Goal: Information Seeking & Learning: Understand process/instructions

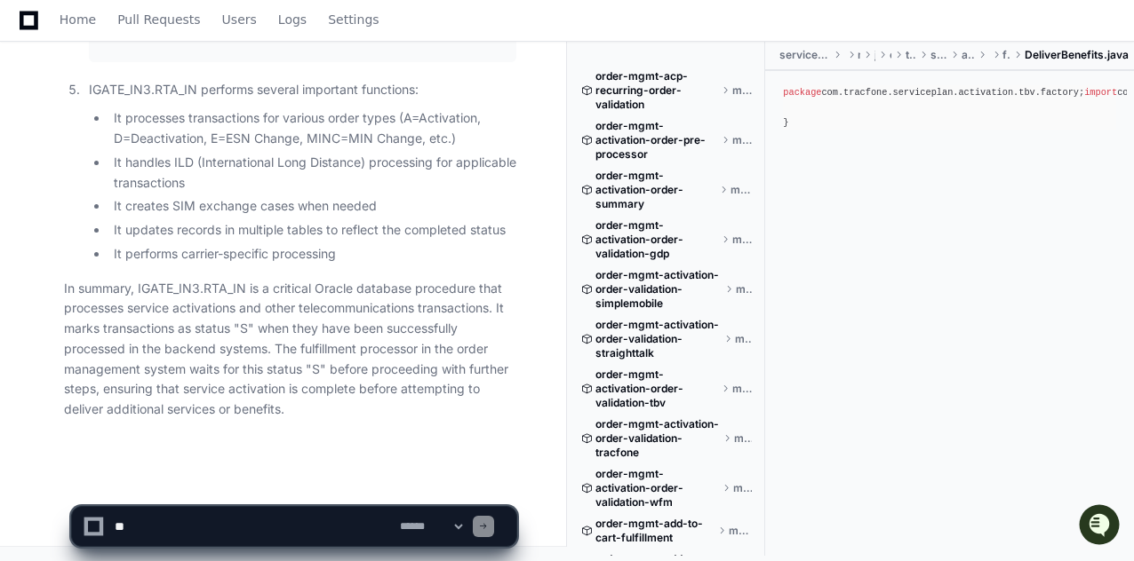
scroll to position [8166, 0]
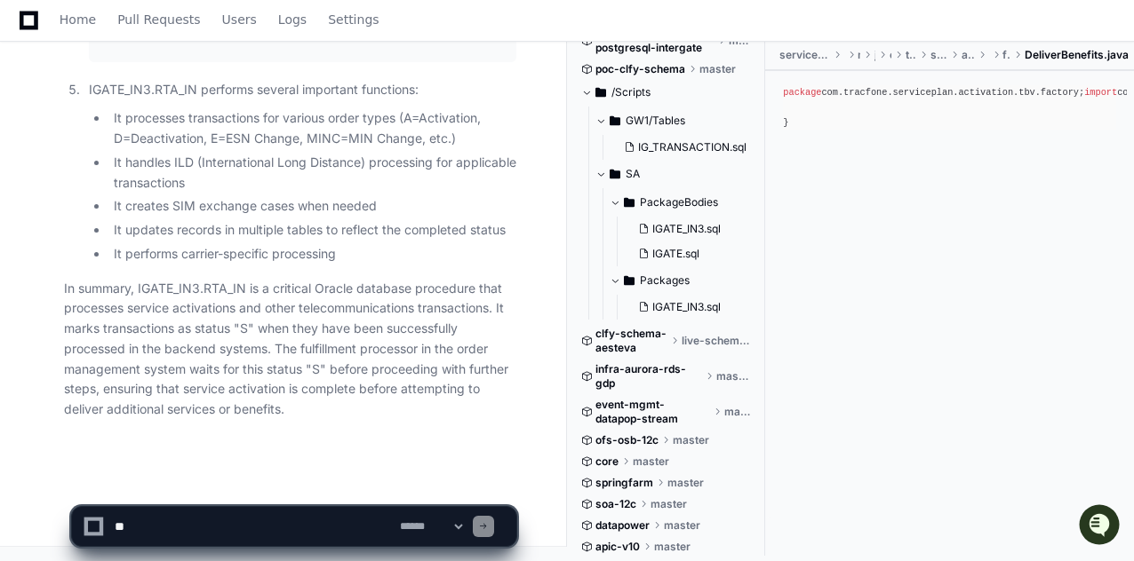
click at [280, 520] on textarea at bounding box center [253, 526] width 285 height 39
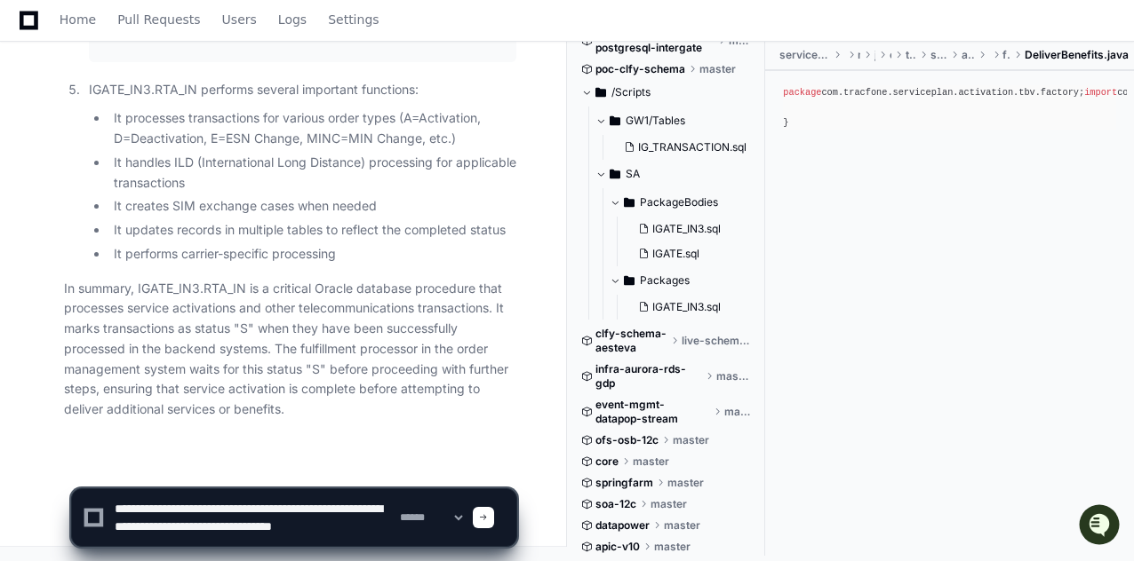
paste textarea "**********"
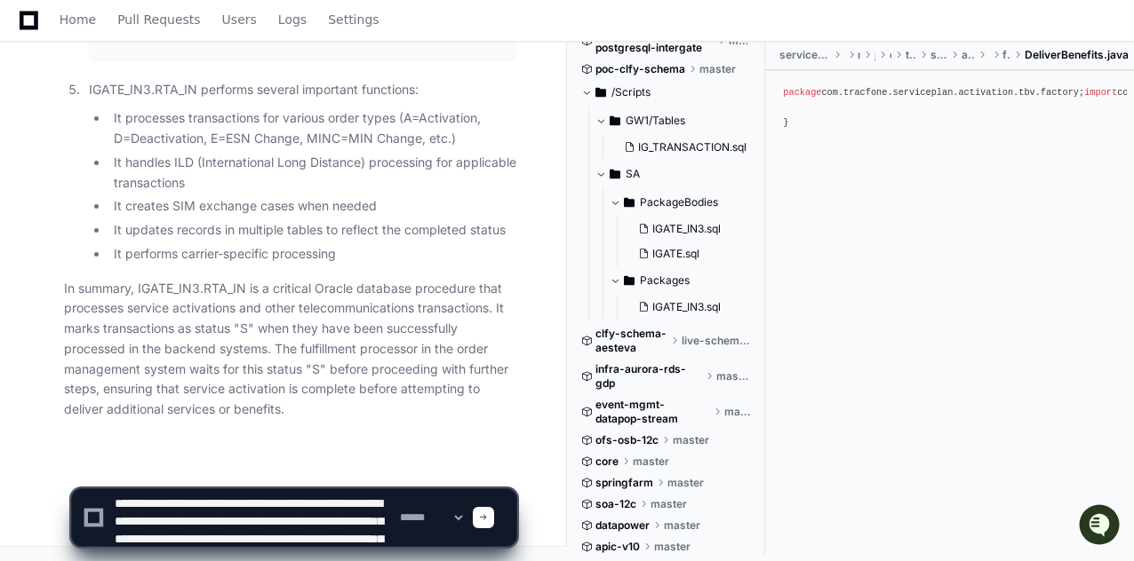
scroll to position [23, 0]
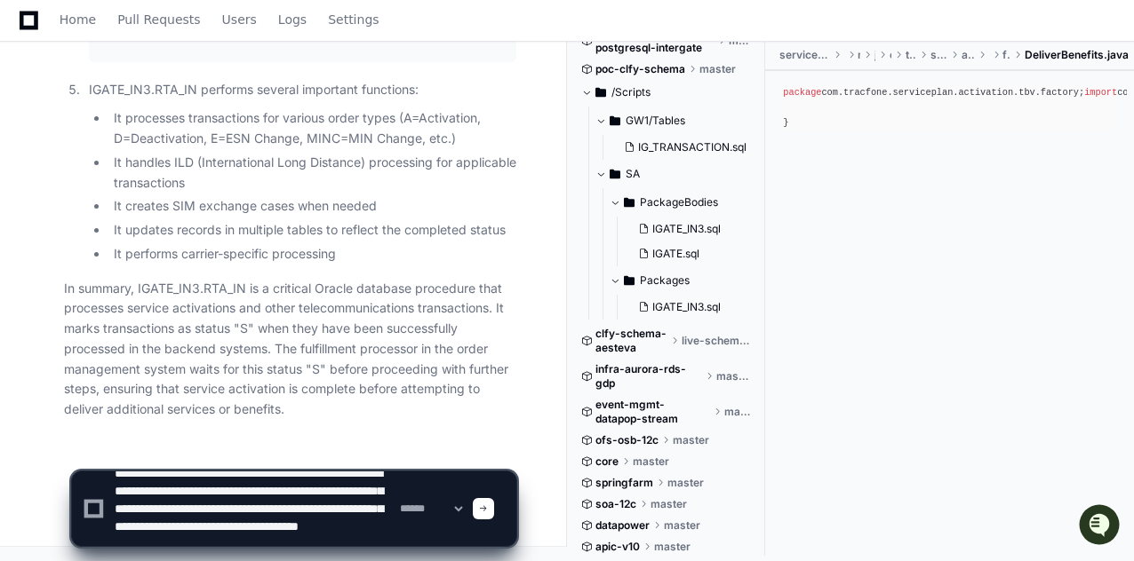
type textarea "**********"
click at [488, 513] on span at bounding box center [483, 509] width 9 height 9
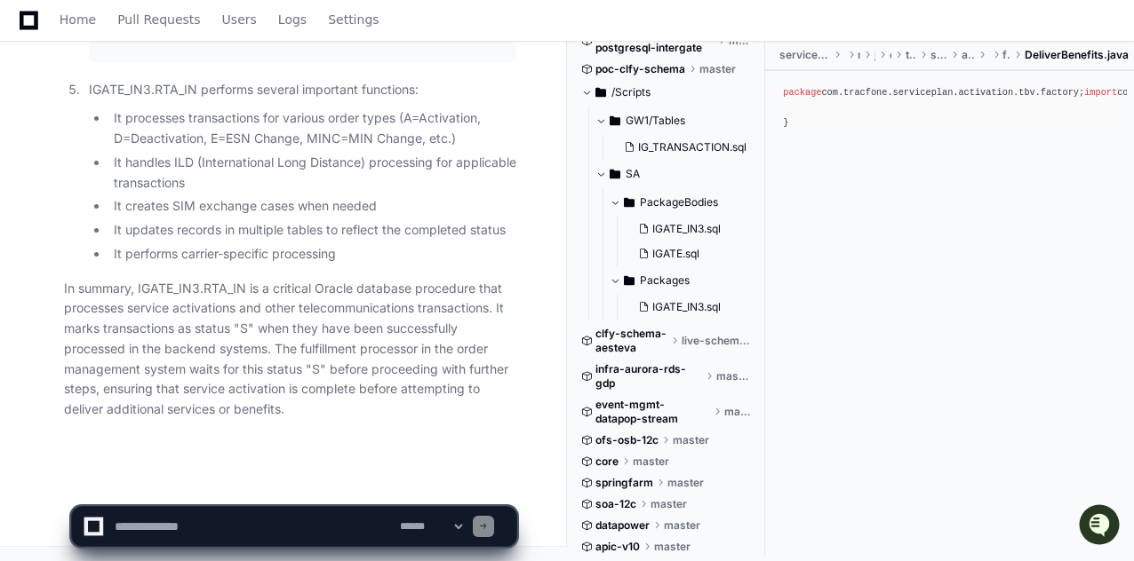
scroll to position [5935, 0]
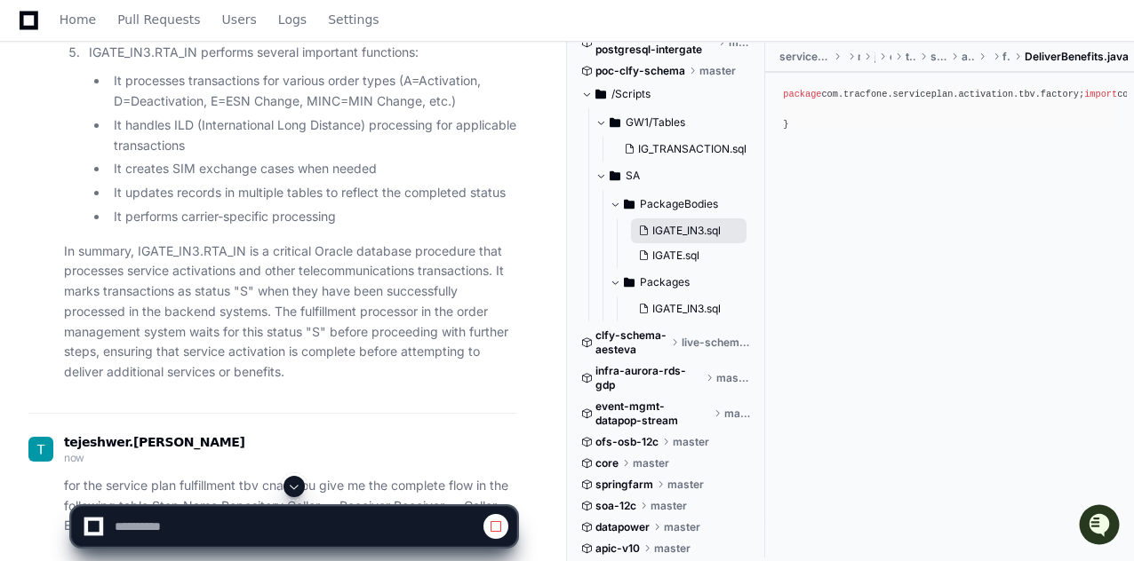
click at [684, 228] on span "IGATE_IN3.sql" at bounding box center [686, 231] width 68 height 14
click at [684, 235] on span "IGATE_IN3.sql" at bounding box center [686, 231] width 68 height 14
click at [688, 315] on span "IGATE_IN3.sql" at bounding box center [686, 309] width 68 height 14
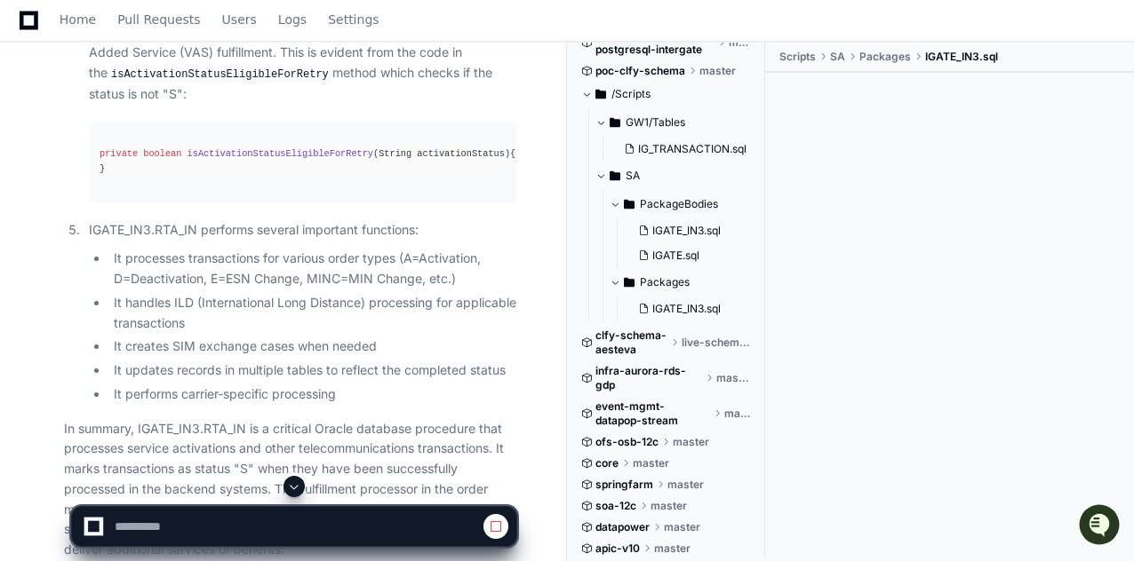
scroll to position [6112, 0]
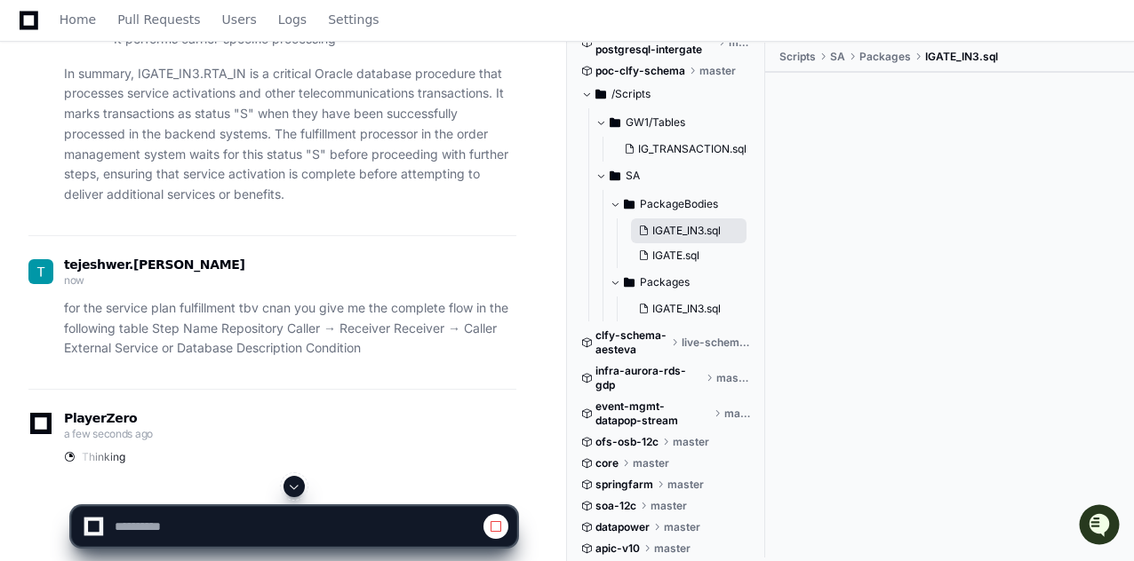
click at [673, 235] on span "IGATE_IN3.sql" at bounding box center [686, 231] width 68 height 14
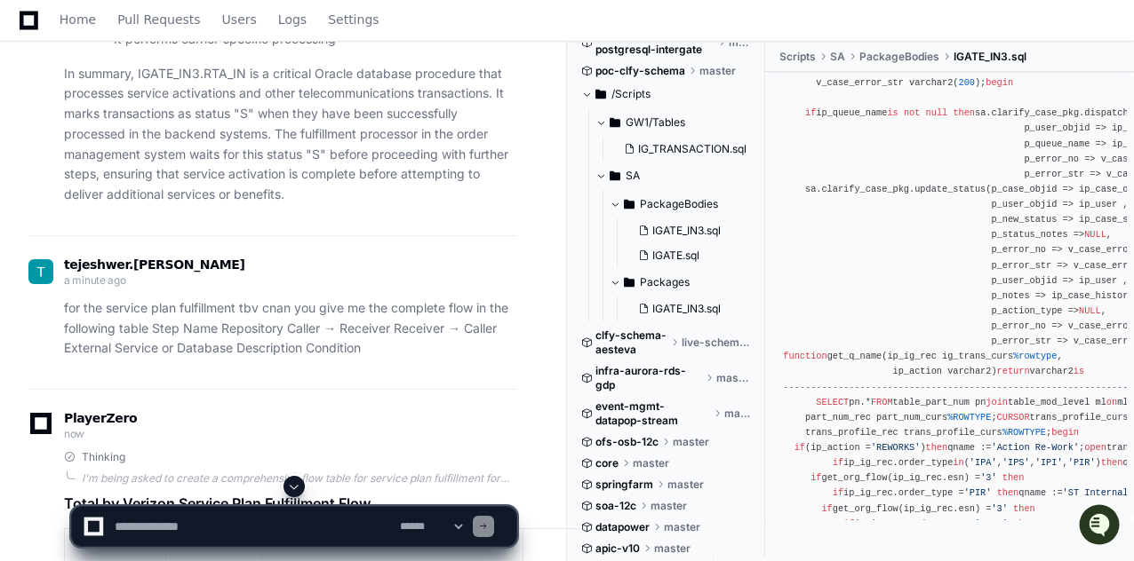
scroll to position [18834, 0]
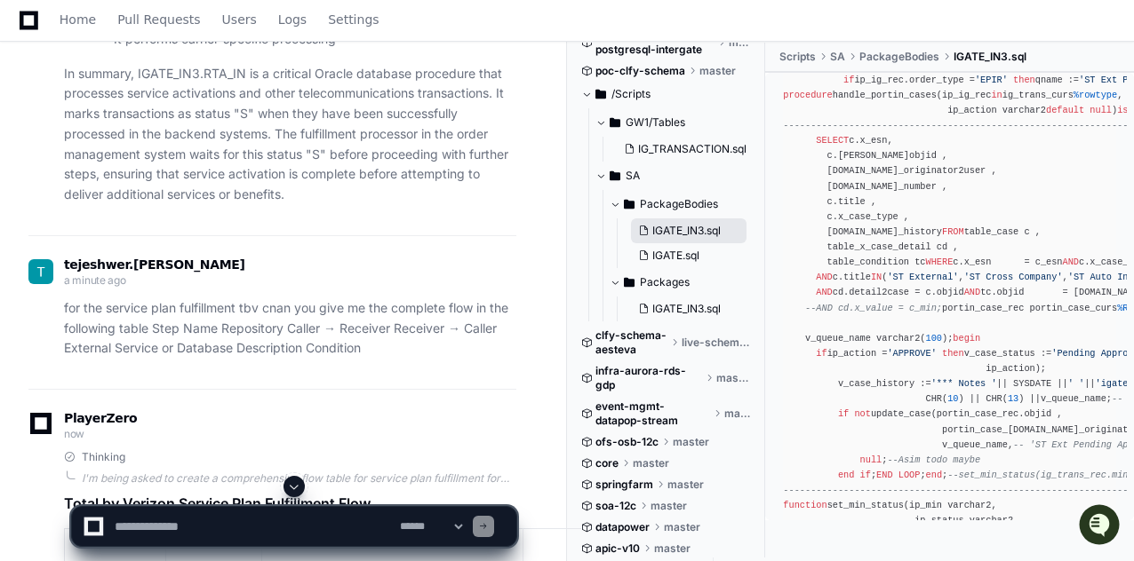
drag, startPoint x: 968, startPoint y: 486, endPoint x: 691, endPoint y: 230, distance: 377.2
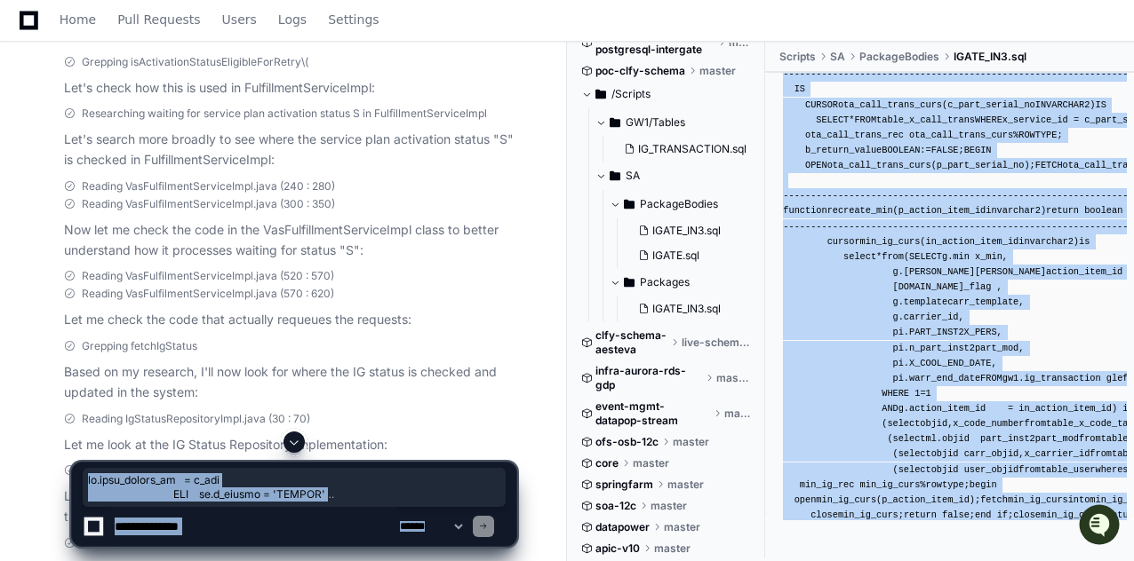
scroll to position [121, 0]
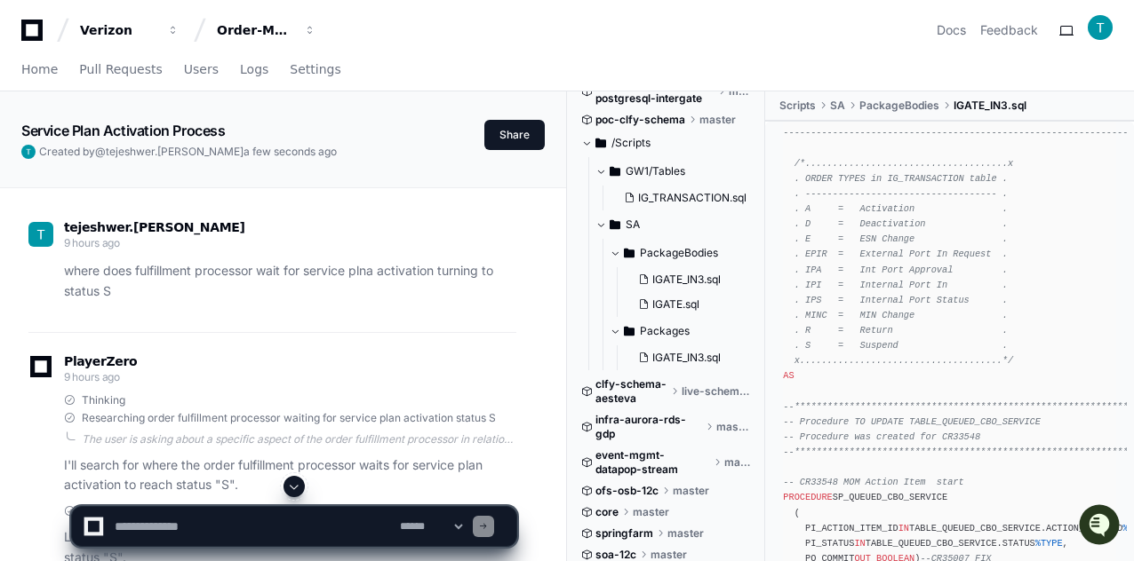
scroll to position [0, 0]
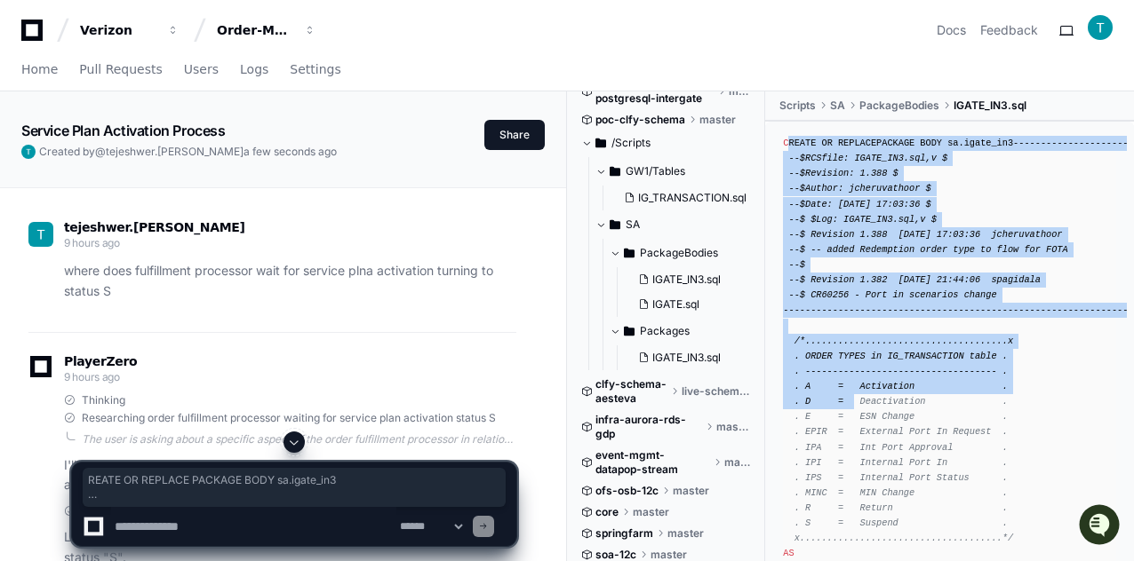
drag, startPoint x: 788, startPoint y: 139, endPoint x: 823, endPoint y: 239, distance: 105.4
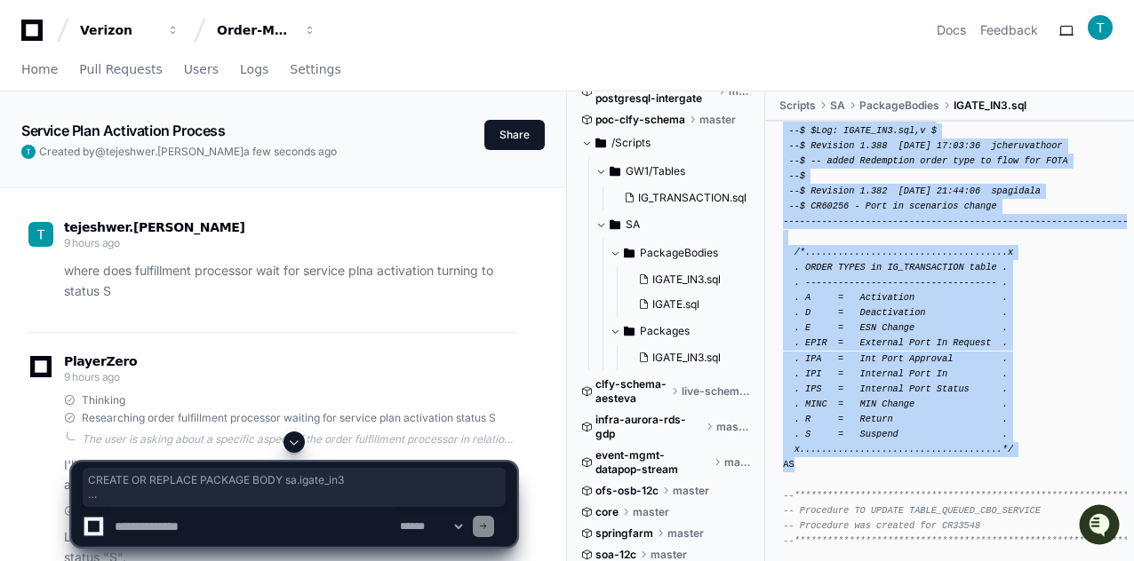
scroll to position [267, 0]
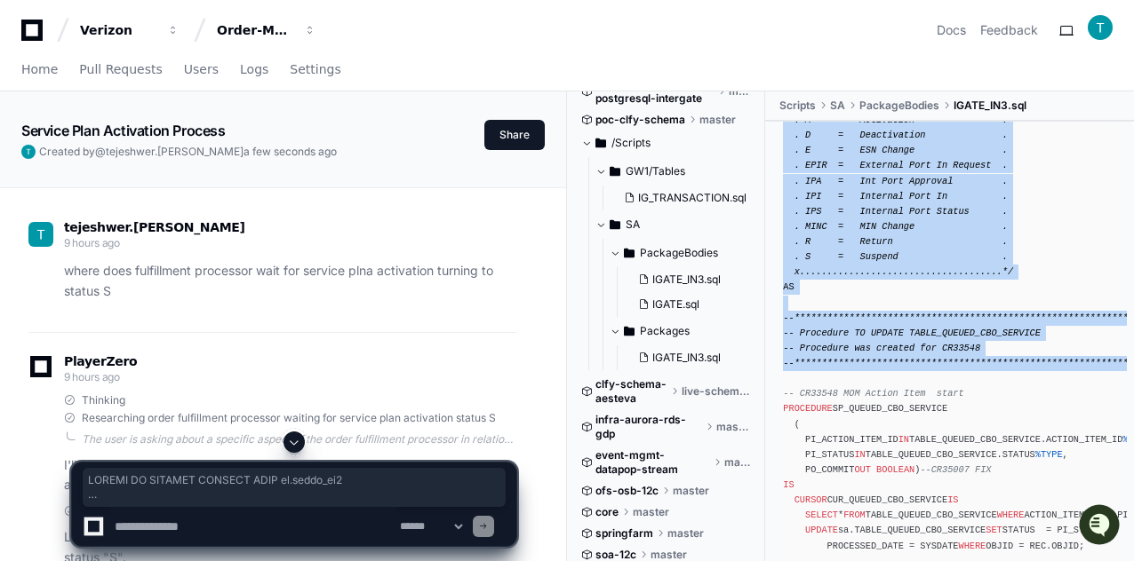
drag, startPoint x: 785, startPoint y: 141, endPoint x: 882, endPoint y: 407, distance: 282.7
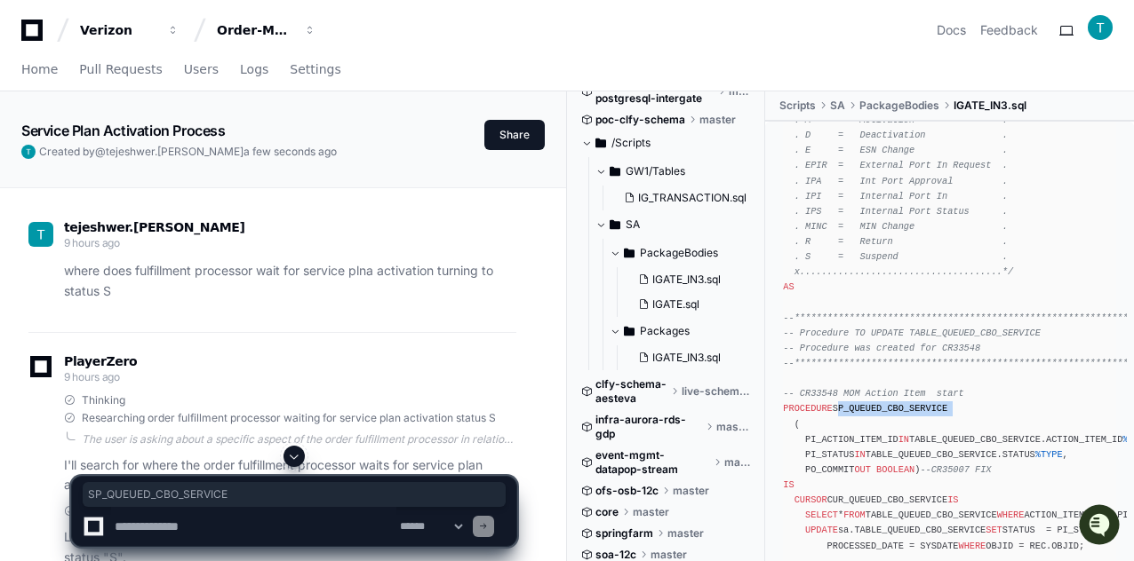
copy div "SP_QUEUED_CBO_SERVICE"
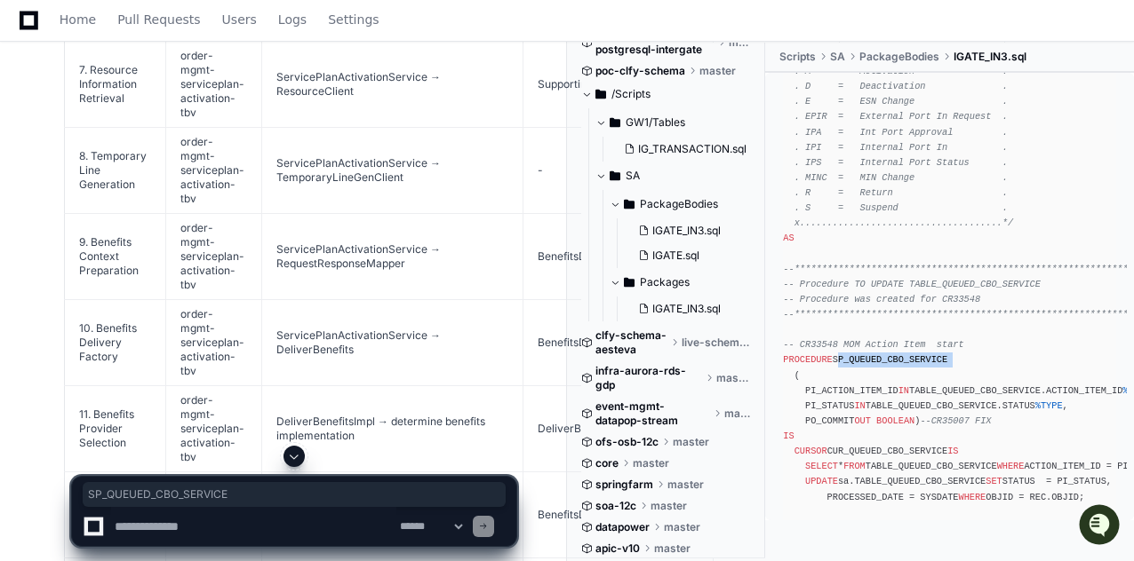
scroll to position [7107, 0]
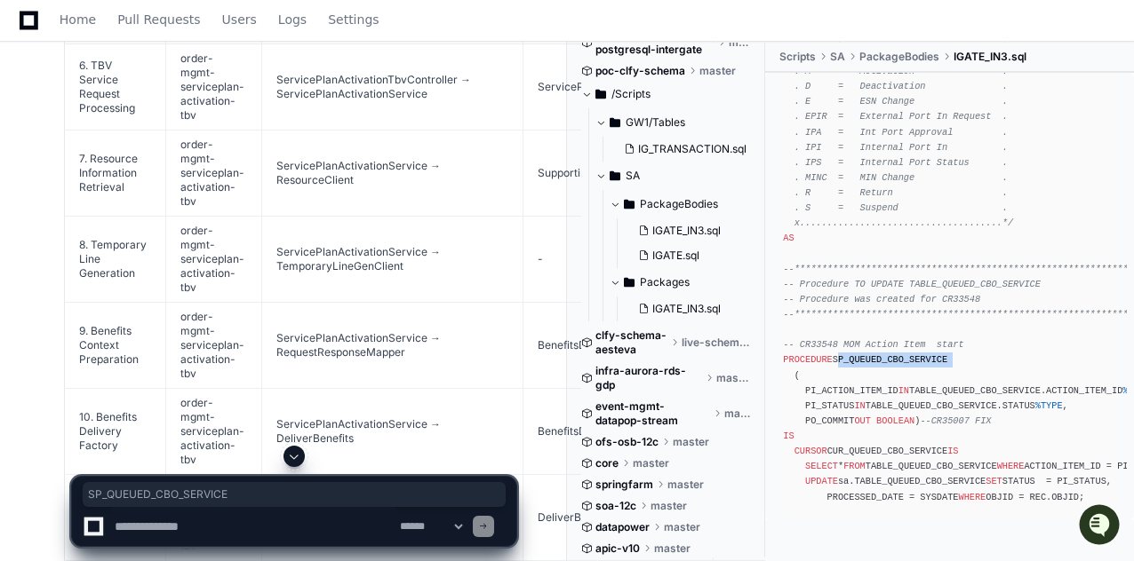
click at [188, 217] on td "order-mgmt-serviceplan-activation-tbv" at bounding box center [214, 260] width 96 height 86
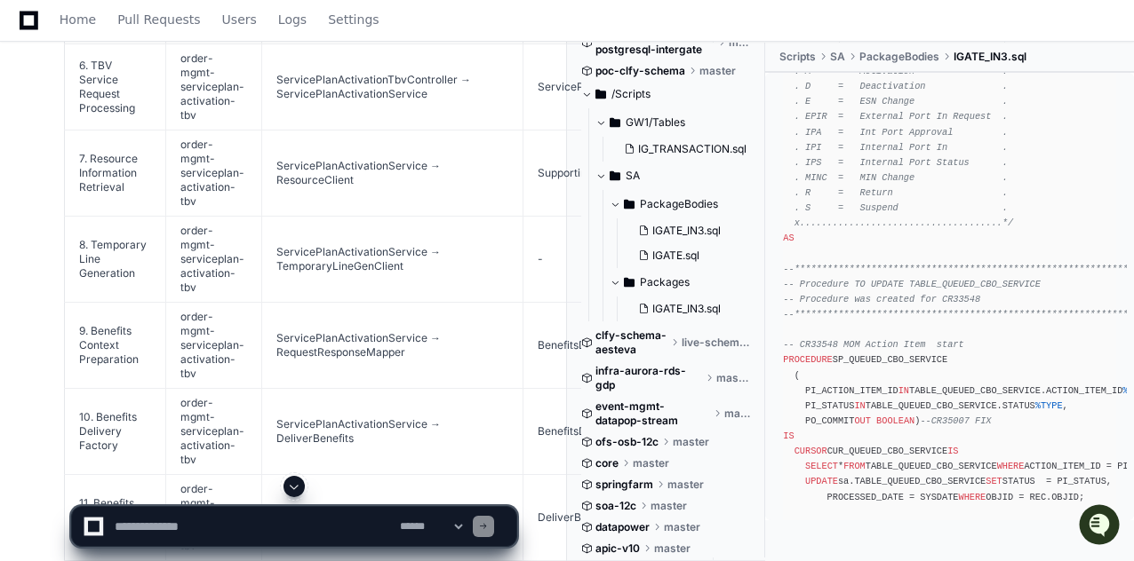
click at [188, 217] on td "order-mgmt-serviceplan-activation-tbv" at bounding box center [214, 260] width 96 height 86
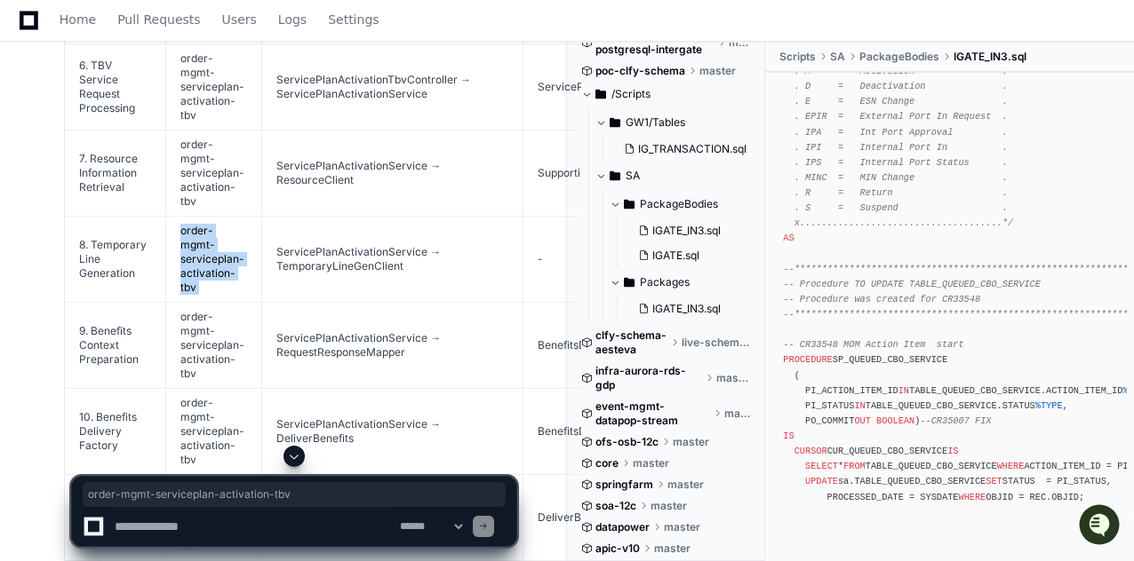
click at [188, 217] on td "order-mgmt-serviceplan-activation-tbv" at bounding box center [214, 260] width 96 height 86
copy tr "order-mgmt-serviceplan-activation-tbv"
click at [219, 521] on textarea at bounding box center [253, 526] width 285 height 39
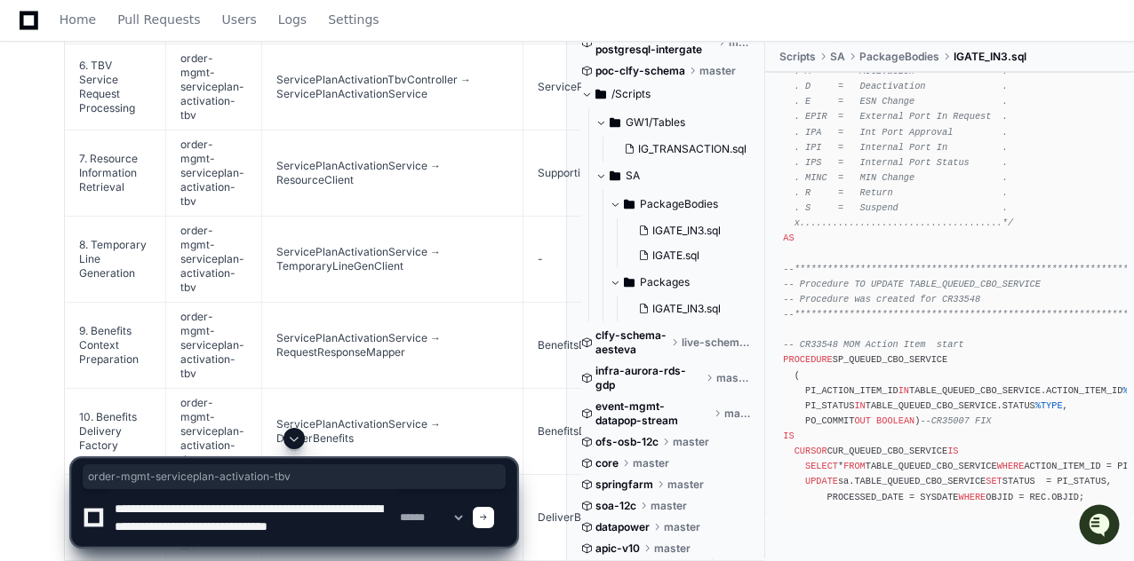
scroll to position [5, 0]
type textarea "**********"
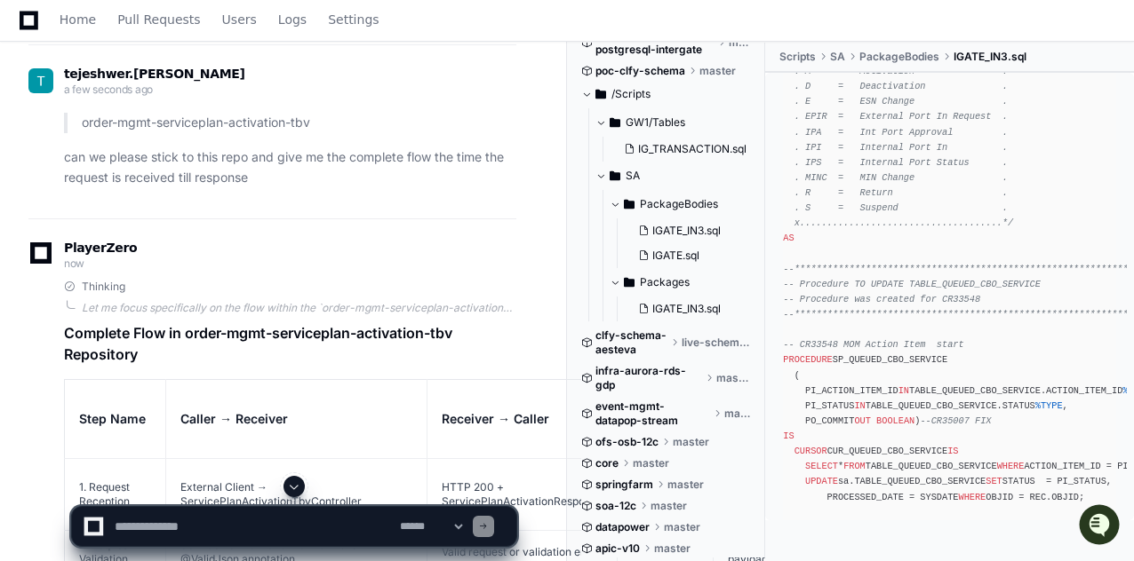
scroll to position [8753, 0]
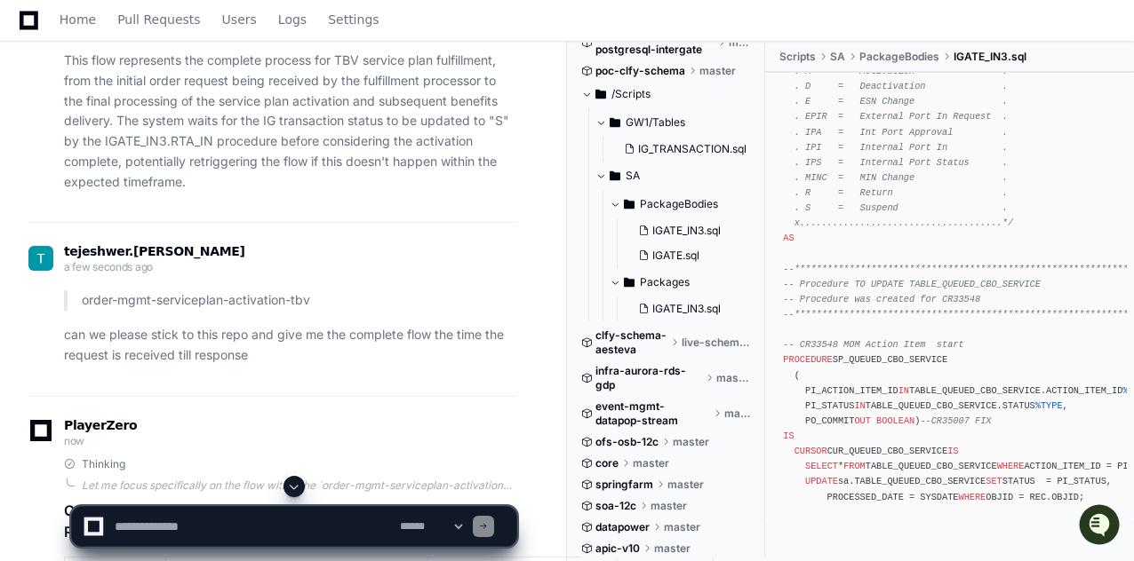
drag, startPoint x: 78, startPoint y: 257, endPoint x: 121, endPoint y: 350, distance: 102.6
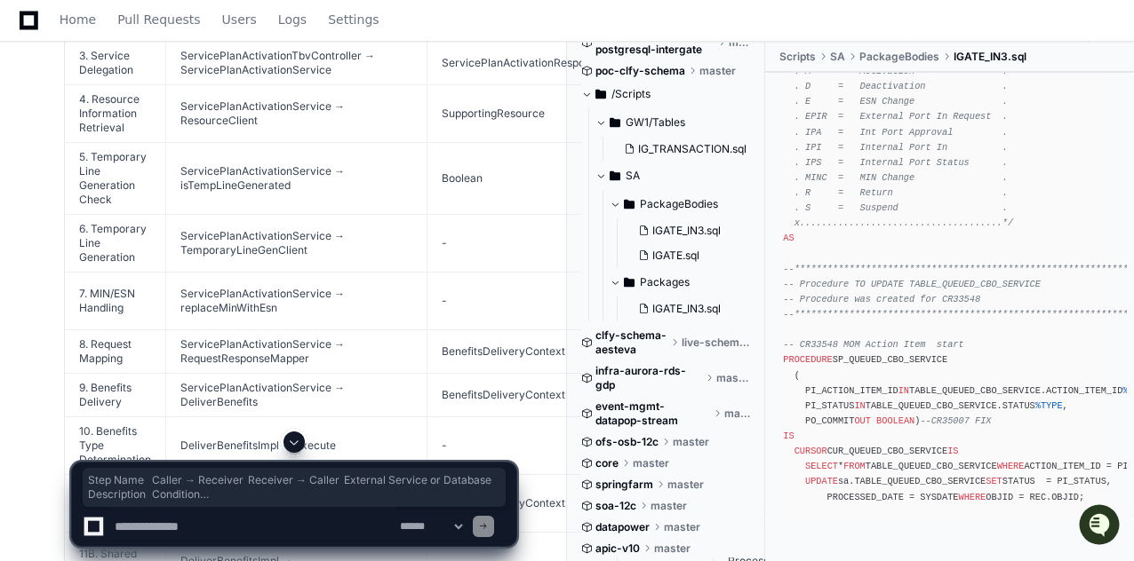
scroll to position [9989, 0]
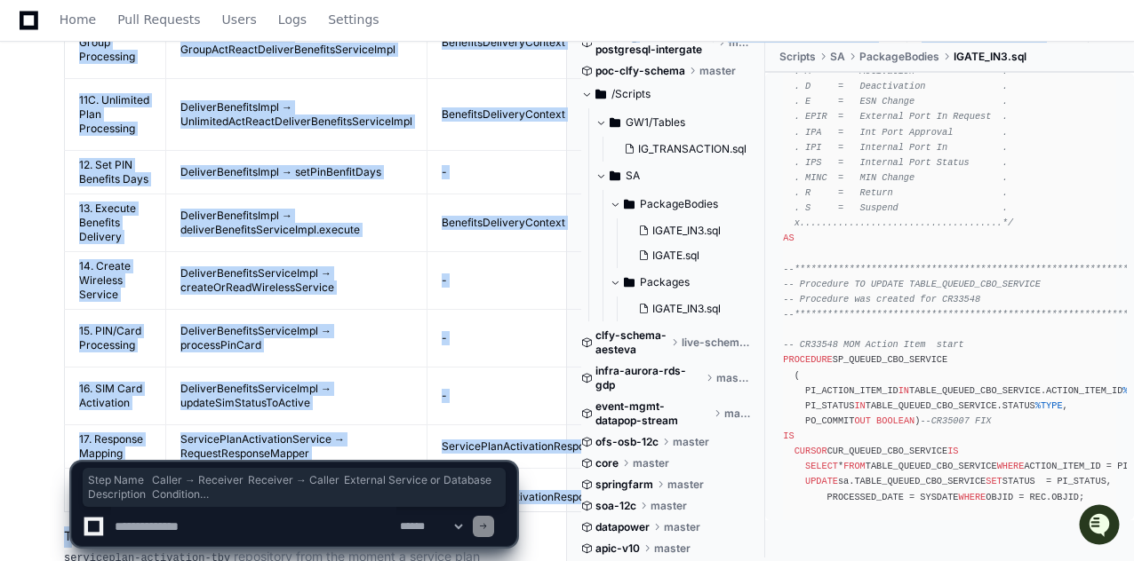
copy article "Lore Ipsu Dolors → Ametcons Adipisci → Elitse Doeiusmo Tempori ut Laboreet Dolo…"
click at [224, 521] on textarea at bounding box center [253, 526] width 285 height 39
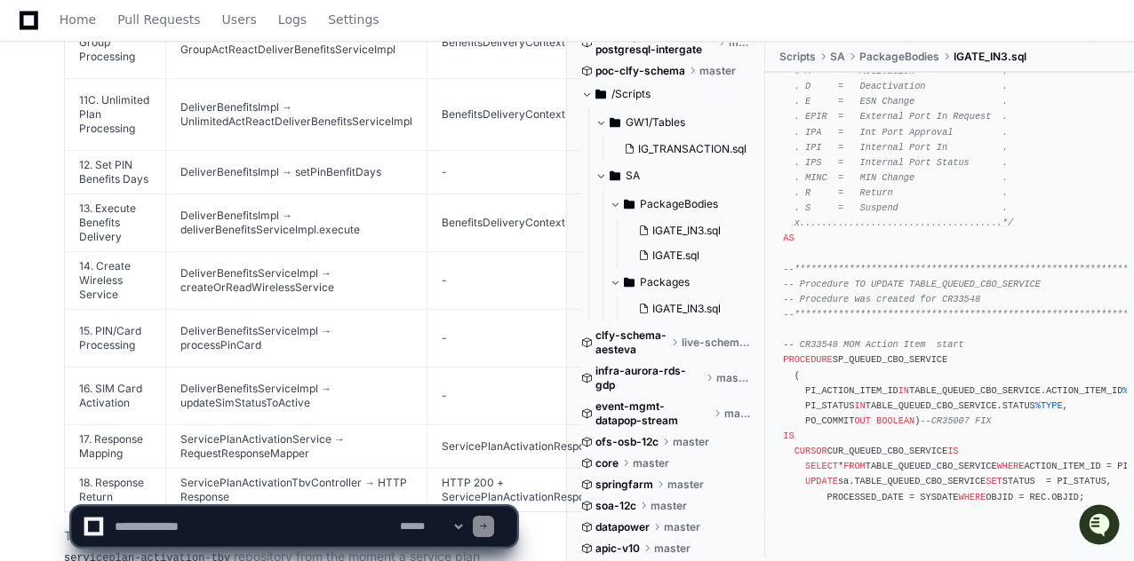
click at [213, 526] on textarea at bounding box center [253, 526] width 285 height 39
paste textarea "**********"
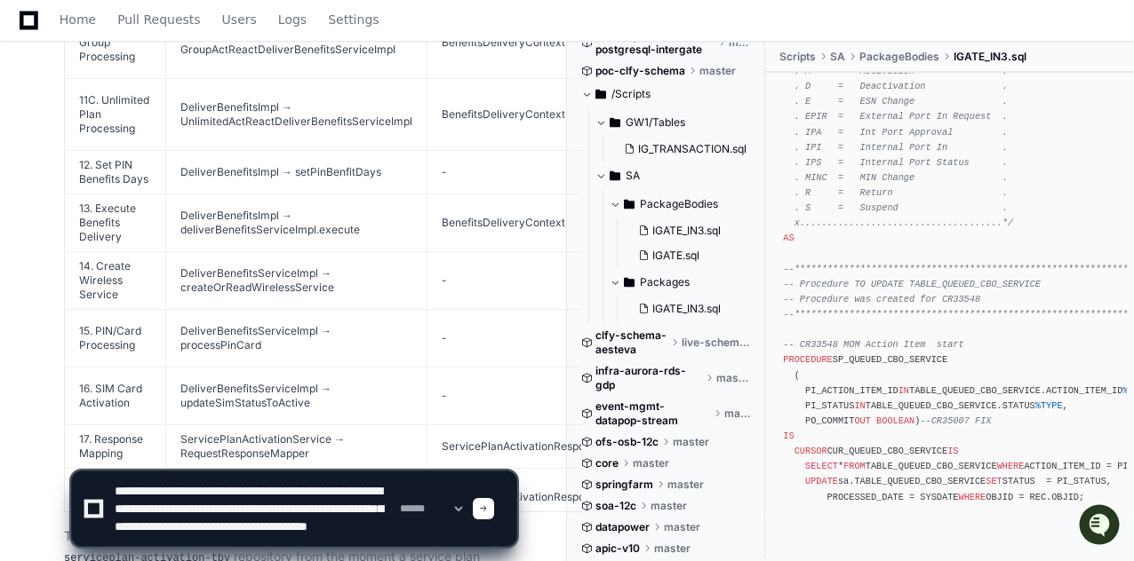
scroll to position [23, 0]
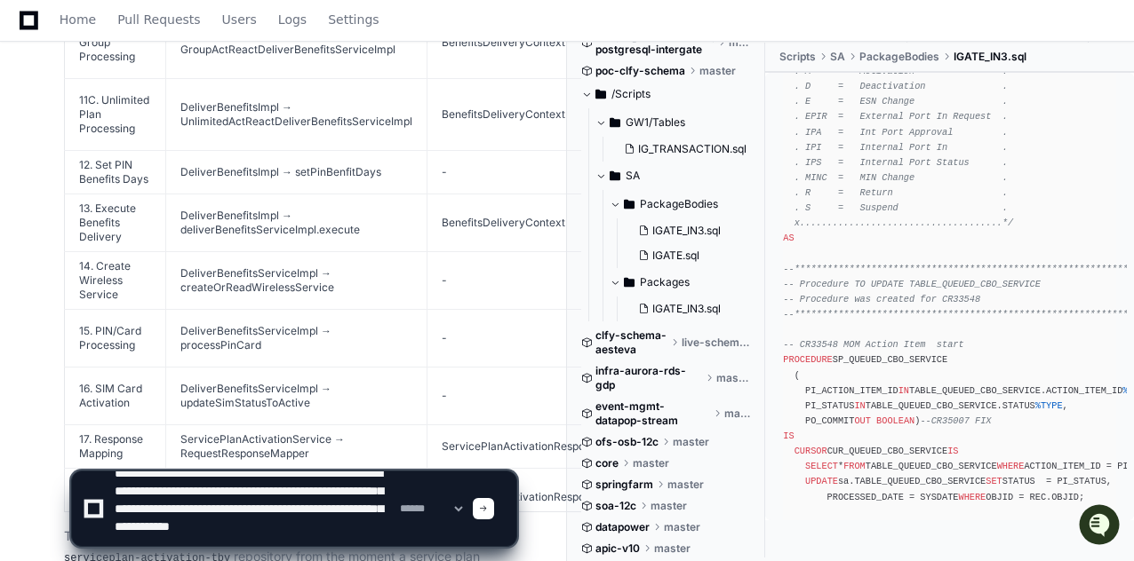
type textarea "**********"
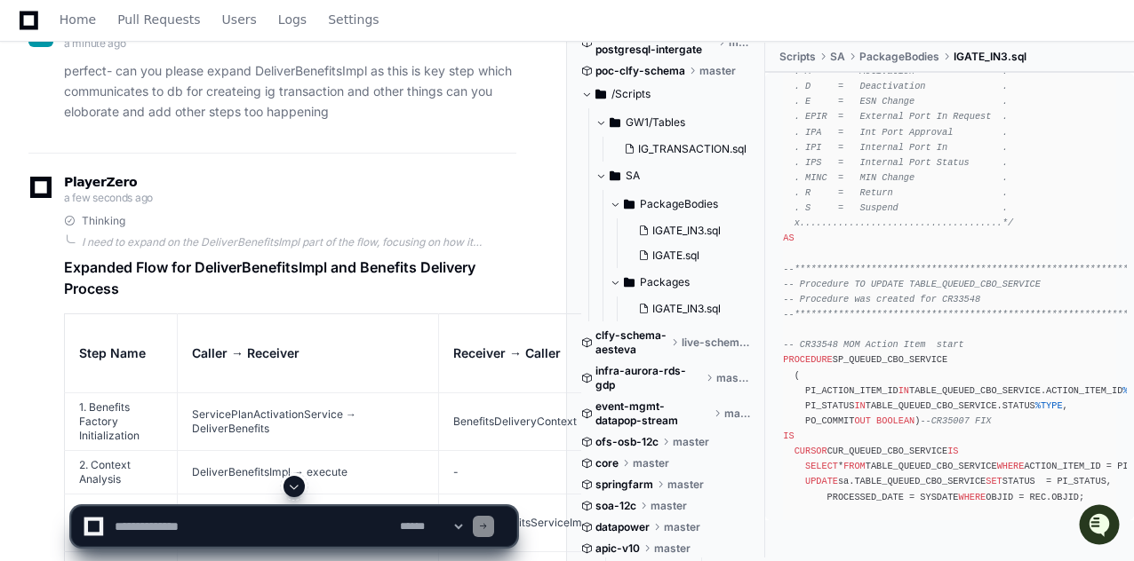
scroll to position [10602, 0]
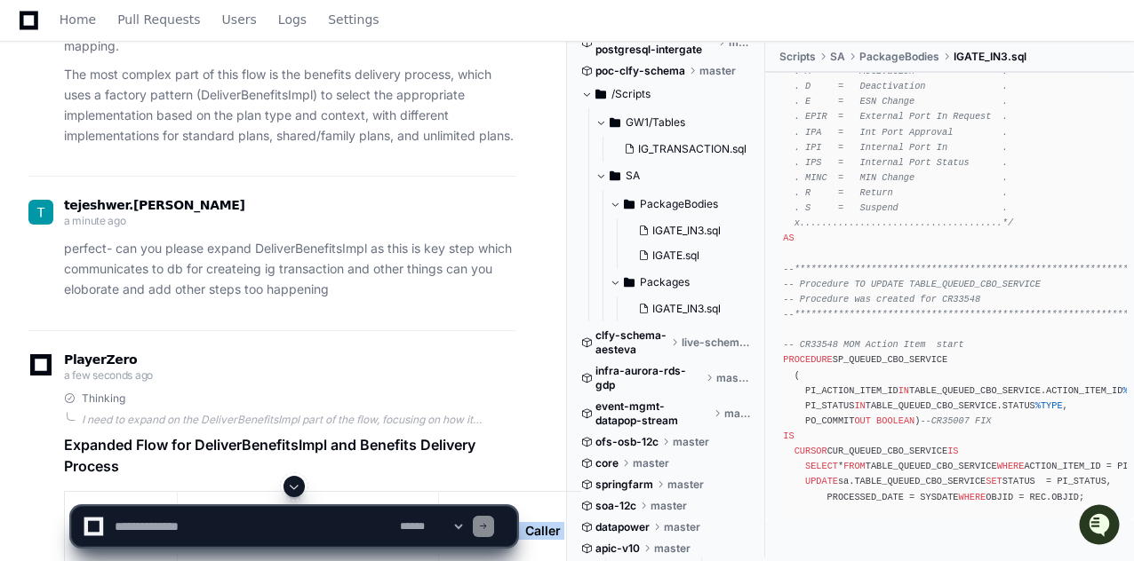
drag, startPoint x: 81, startPoint y: 195, endPoint x: 98, endPoint y: 269, distance: 75.6
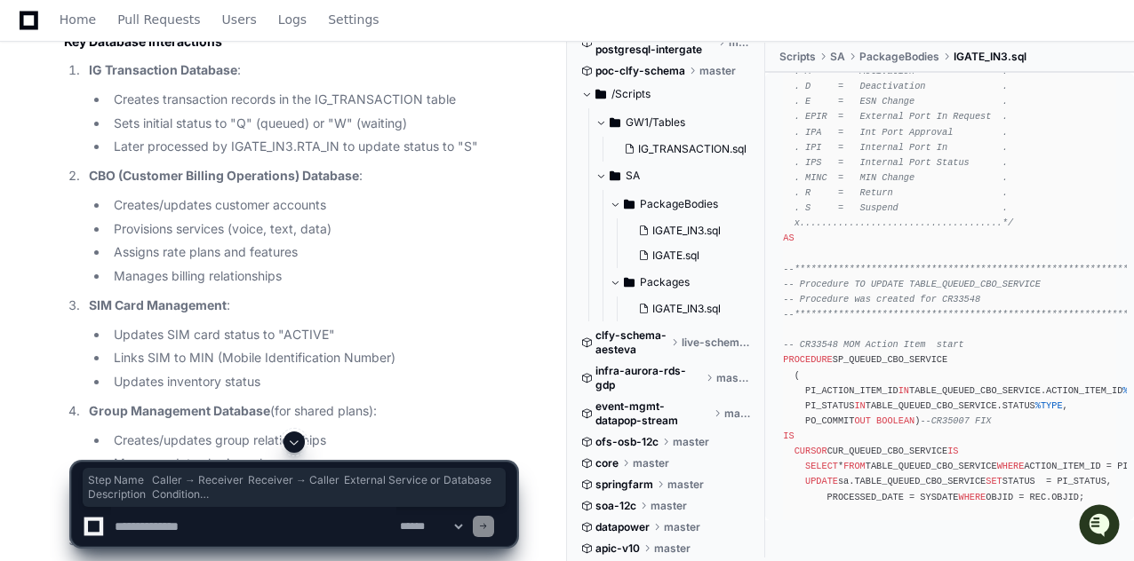
scroll to position [12379, 0]
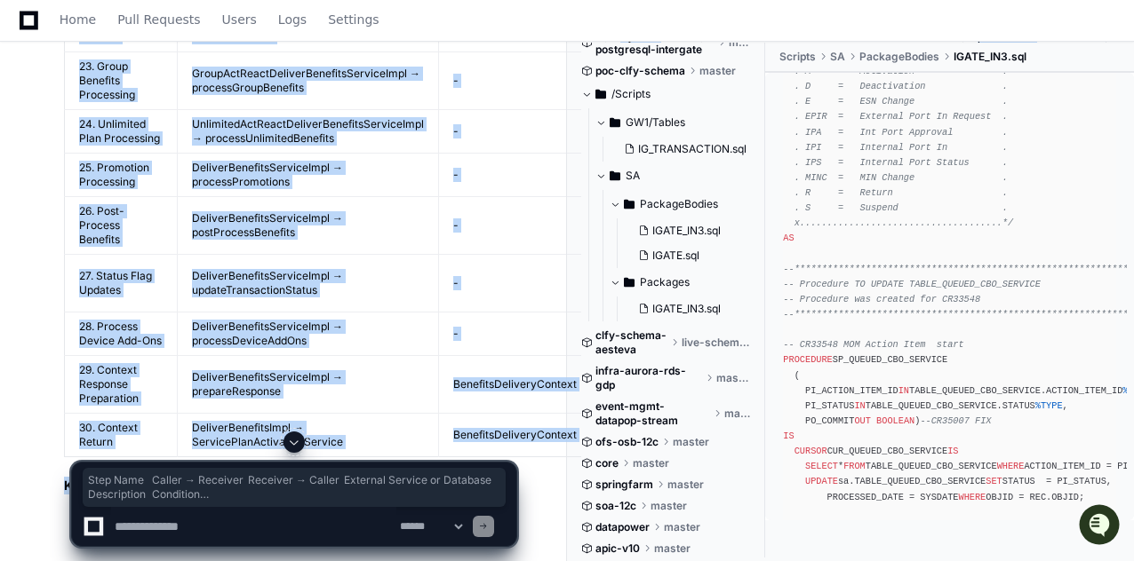
click at [68, 477] on h2 "Key Database Interactions" at bounding box center [290, 486] width 452 height 18
copy article "Lore Ipsu Dolors → Ametcons Adipisci → Elitse Doeiusmo Tempori ut Laboreet Dolo…"
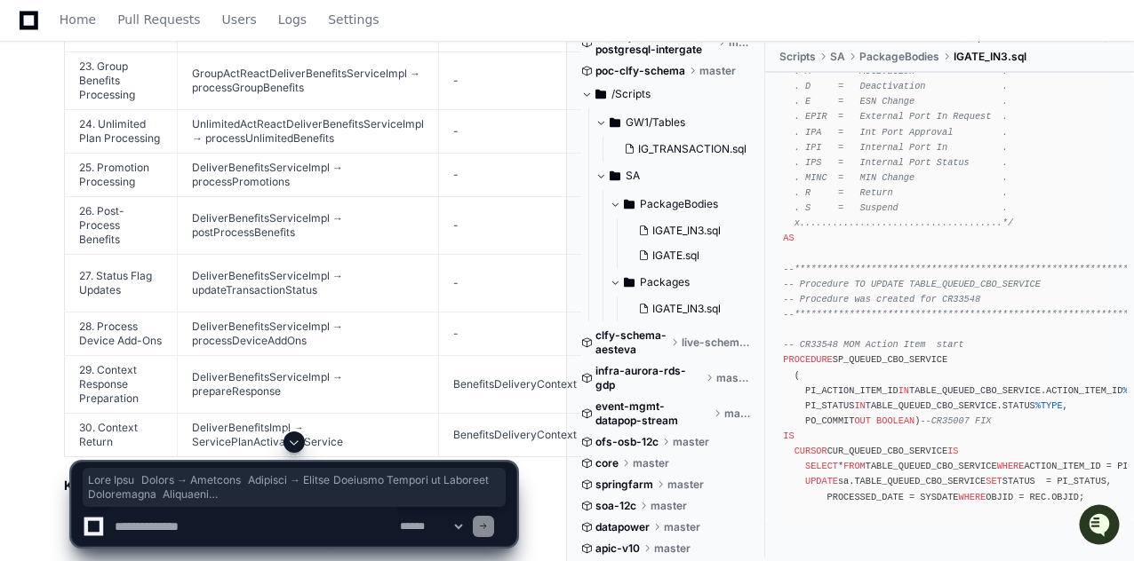
click at [241, 517] on textarea at bounding box center [253, 526] width 285 height 39
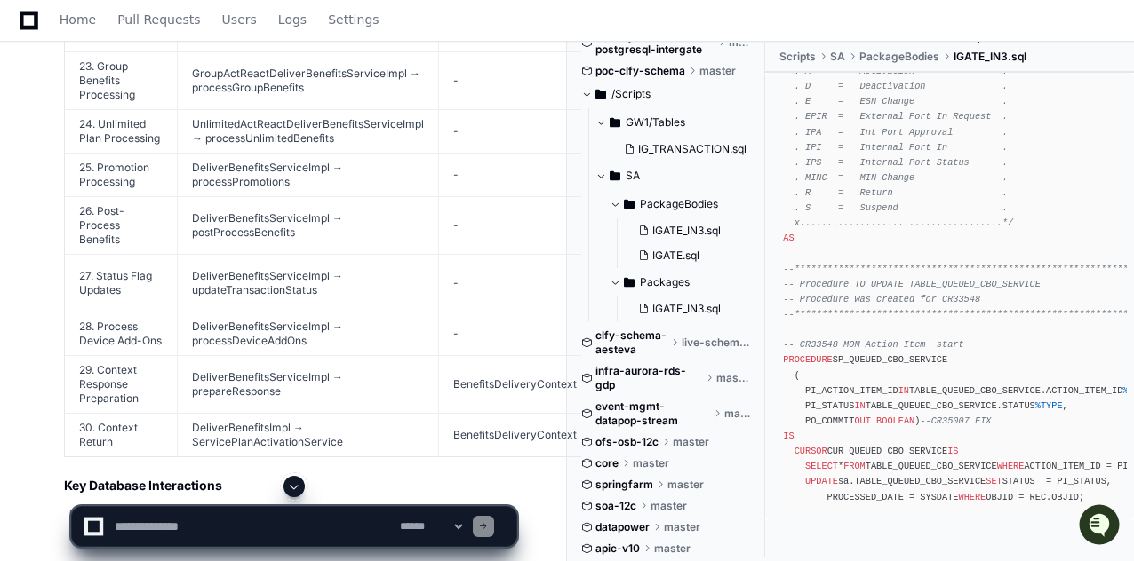
click at [258, 522] on textarea at bounding box center [253, 526] width 285 height 39
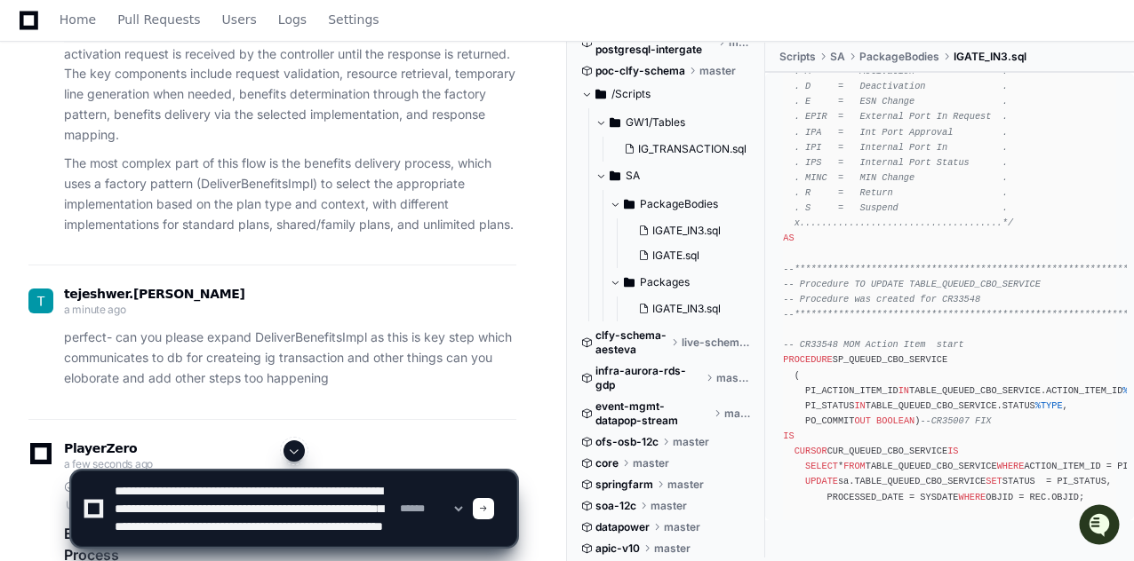
scroll to position [23, 0]
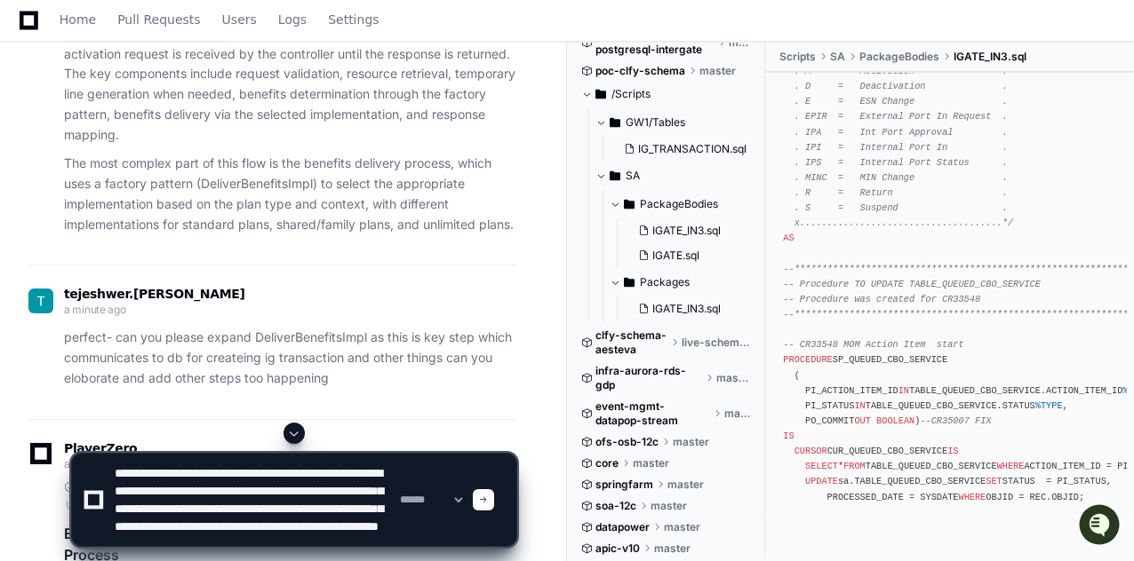
type textarea "**********"
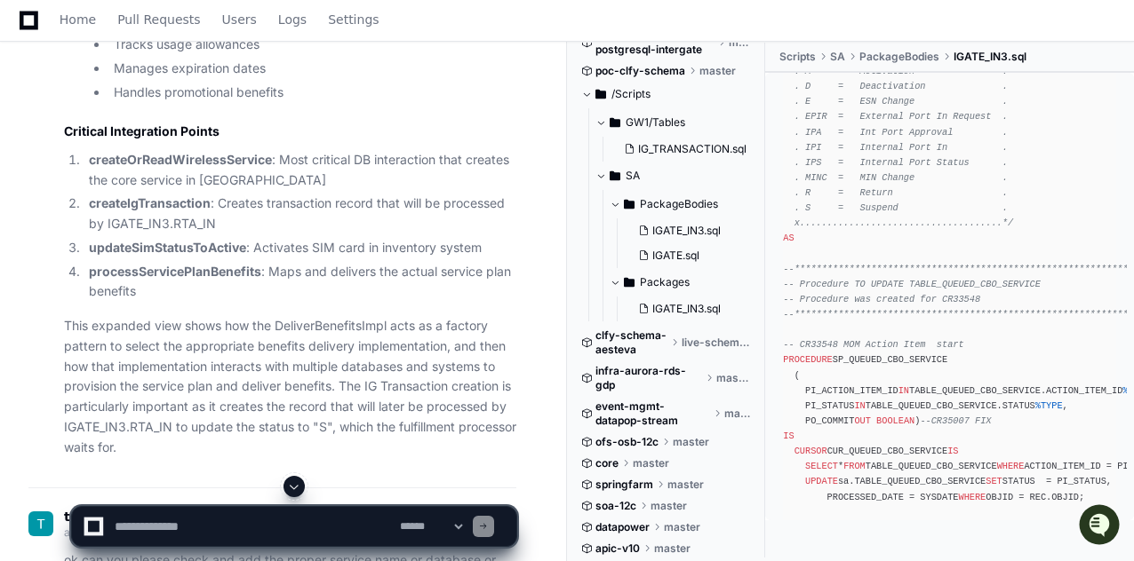
scroll to position [13639, 0]
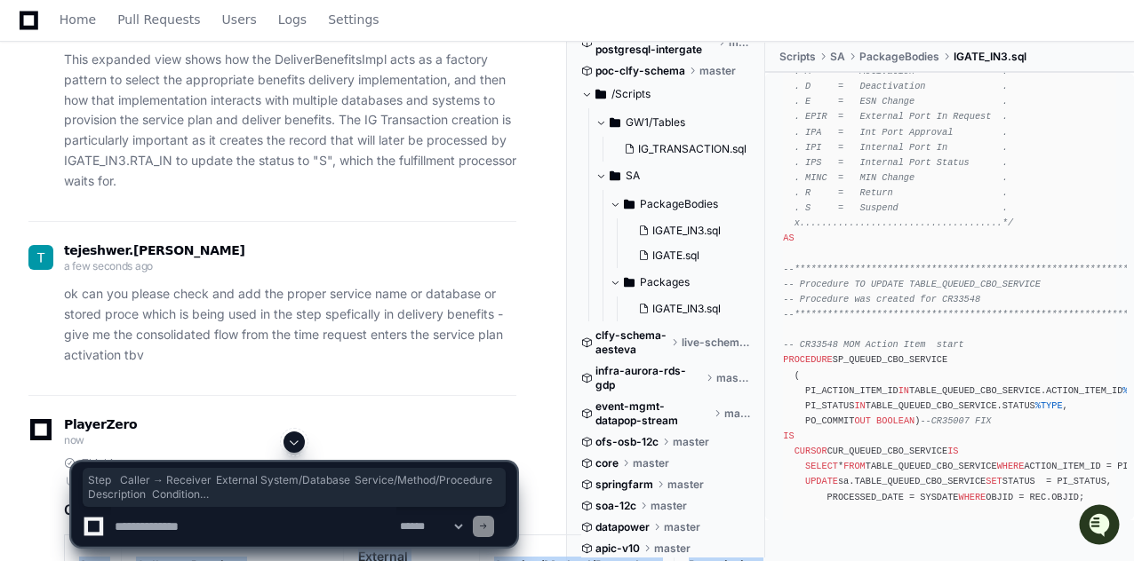
drag, startPoint x: 78, startPoint y: 241, endPoint x: 114, endPoint y: 362, distance: 125.9
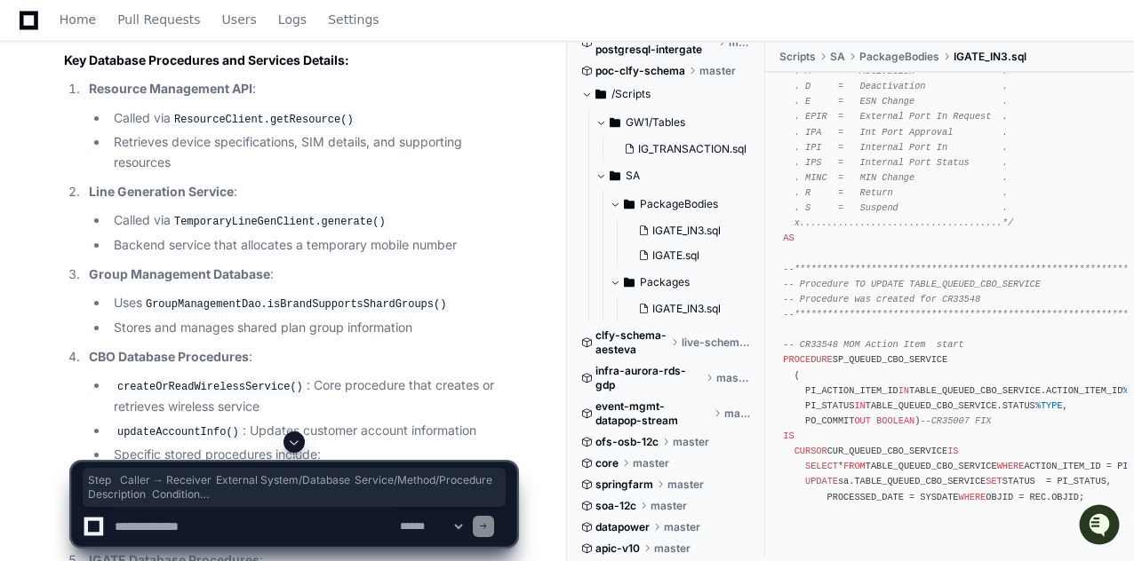
scroll to position [15327, 0]
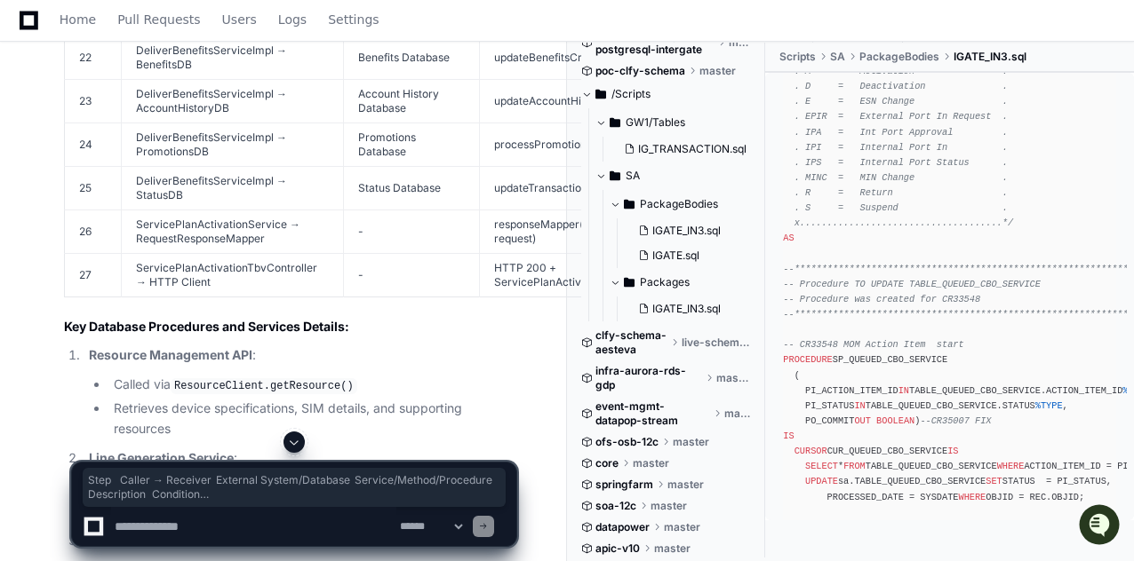
click at [75, 318] on h2 "Key Database Procedures and Services Details:" at bounding box center [290, 327] width 452 height 18
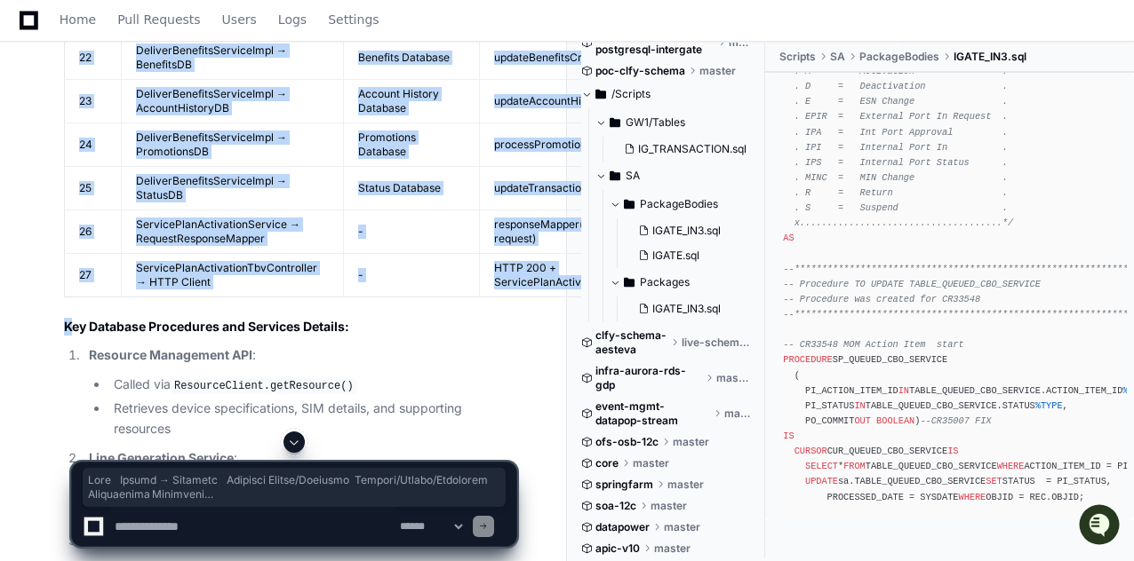
copy article "Lore Ipsumd → Sitametc Adipisci Elitse/Doeiusmo Tempori/Utlabo/Etdolorem Aliqua…"
